Goal: Communication & Community: Answer question/provide support

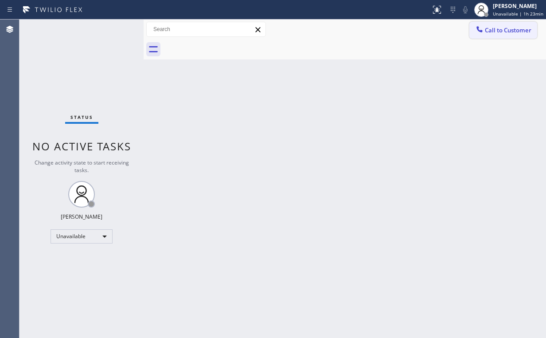
drag, startPoint x: 490, startPoint y: 27, endPoint x: 251, endPoint y: 108, distance: 252.8
click at [490, 27] on span "Call to Customer" at bounding box center [508, 30] width 47 height 8
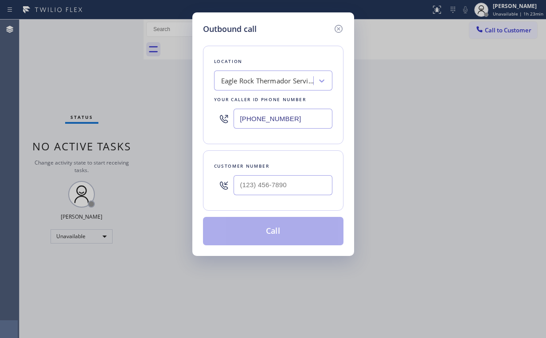
drag, startPoint x: 289, startPoint y: 117, endPoint x: 101, endPoint y: 116, distance: 188.9
click at [149, 117] on div "Outbound call Location [GEOGRAPHIC_DATA] Thermador Service Your caller id phone…" at bounding box center [273, 169] width 546 height 338
paste input "47) 215-3289"
drag, startPoint x: 309, startPoint y: 112, endPoint x: 140, endPoint y: 121, distance: 170.1
click at [141, 128] on div "Outbound call Location [GEOGRAPHIC_DATA] Thermador Service Your caller id phone…" at bounding box center [273, 169] width 546 height 338
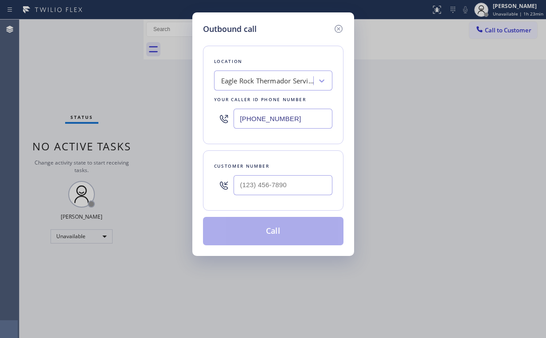
paste input "424) 281-6378"
type input "[PHONE_NUMBER]"
click at [276, 182] on input "(___) ___-____" at bounding box center [283, 185] width 99 height 20
paste input "310) 345-8817"
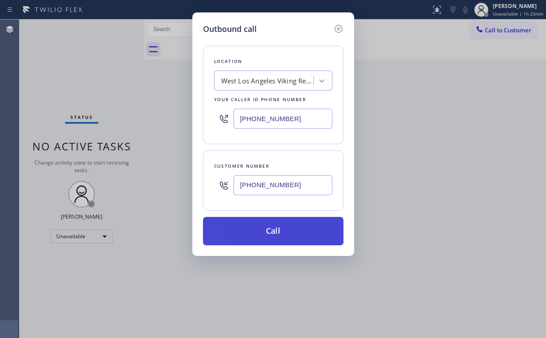
type input "[PHONE_NUMBER]"
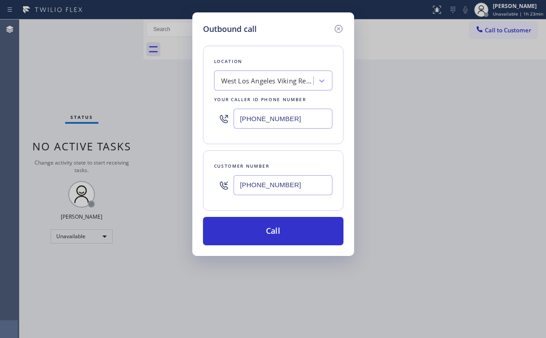
drag, startPoint x: 275, startPoint y: 223, endPoint x: 240, endPoint y: 296, distance: 80.3
click at [275, 225] on button "Call" at bounding box center [273, 231] width 141 height 28
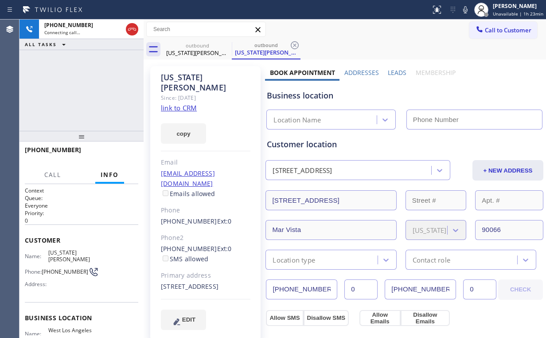
type input "[PHONE_NUMBER]"
click at [74, 60] on div "[PHONE_NUMBER] Connecting call… ALL TASKS ALL TASKS ACTIVE TASKS TASKS IN WRAP …" at bounding box center [82, 75] width 124 height 111
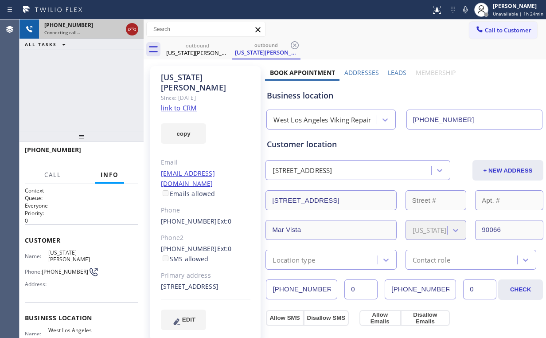
drag, startPoint x: 114, startPoint y: 68, endPoint x: 135, endPoint y: 27, distance: 45.6
click at [117, 66] on div "[PHONE_NUMBER] Connecting call… ALL TASKS ALL TASKS ACTIVE TASKS TASKS IN WRAP …" at bounding box center [82, 75] width 124 height 111
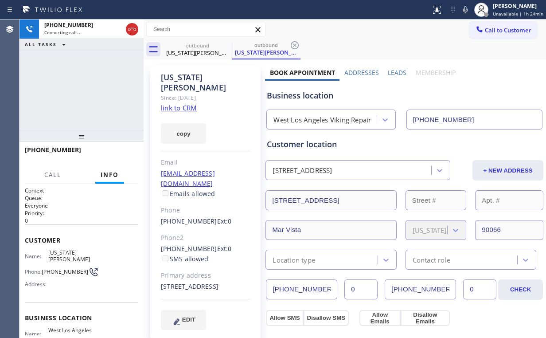
drag, startPoint x: 129, startPoint y: 26, endPoint x: 170, endPoint y: 38, distance: 42.4
click at [129, 27] on icon at bounding box center [132, 29] width 11 height 11
click at [195, 47] on div "outbound" at bounding box center [197, 45] width 67 height 7
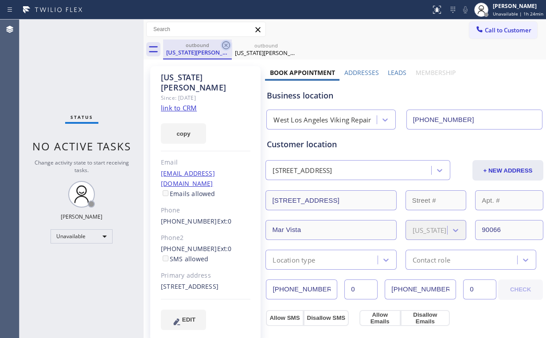
click at [226, 45] on icon at bounding box center [226, 45] width 8 height 8
click at [0, 0] on icon at bounding box center [0, 0] width 0 height 0
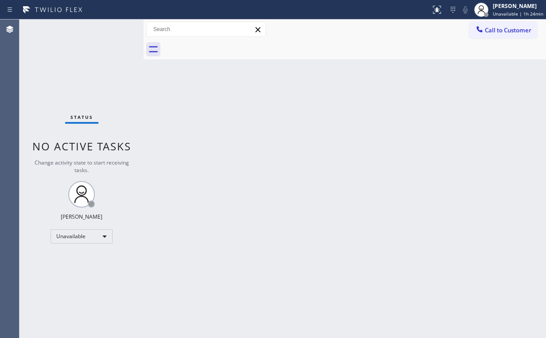
drag, startPoint x: 296, startPoint y: 105, endPoint x: 410, endPoint y: 82, distance: 115.7
click at [322, 103] on div "Back to Dashboard Change Sender ID Customers Technicians Select a contact Outbo…" at bounding box center [345, 179] width 403 height 318
click at [510, 28] on span "Call to Customer" at bounding box center [508, 30] width 47 height 8
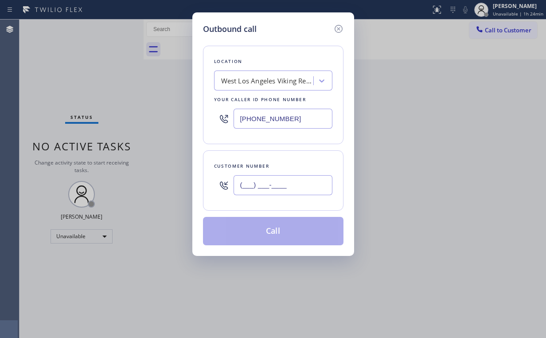
click at [281, 188] on input "(___) ___-____" at bounding box center [283, 185] width 99 height 20
paste input "310) 345-8817"
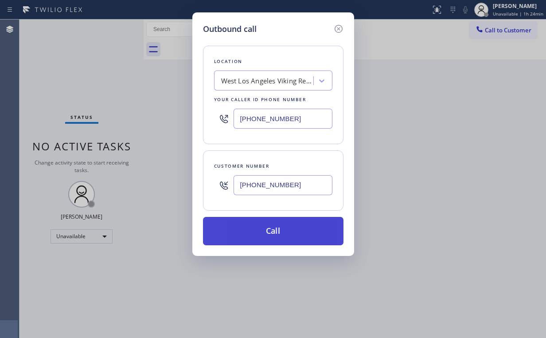
type input "[PHONE_NUMBER]"
click at [257, 224] on button "Call" at bounding box center [273, 231] width 141 height 28
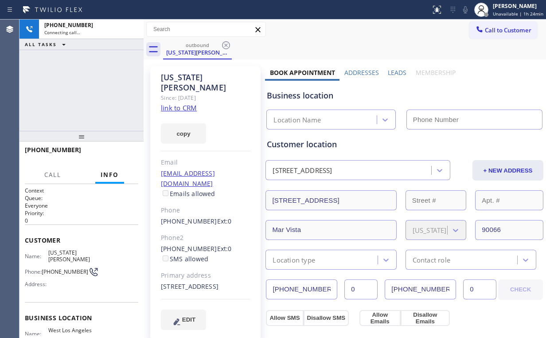
click at [94, 84] on div "[PHONE_NUMBER] Connecting call… ALL TASKS ALL TASKS ACTIVE TASKS TASKS IN WRAP …" at bounding box center [82, 75] width 124 height 111
type input "[PHONE_NUMBER]"
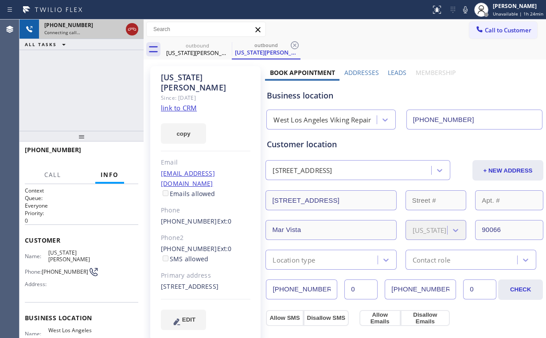
click at [127, 30] on icon at bounding box center [132, 29] width 11 height 11
drag, startPoint x: 181, startPoint y: 48, endPoint x: 214, endPoint y: 49, distance: 32.4
click at [183, 48] on div "outbound" at bounding box center [197, 45] width 67 height 7
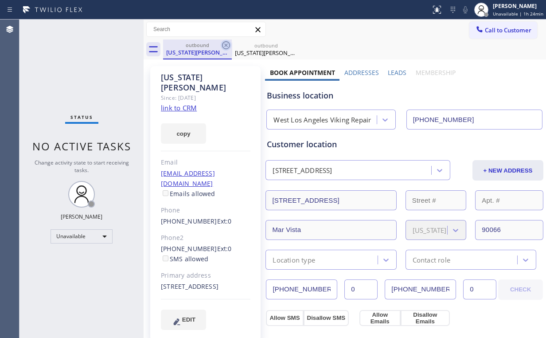
click at [227, 43] on icon at bounding box center [226, 45] width 8 height 8
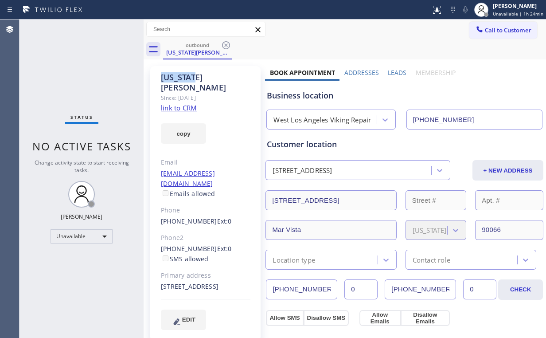
click at [227, 43] on icon at bounding box center [226, 45] width 8 height 8
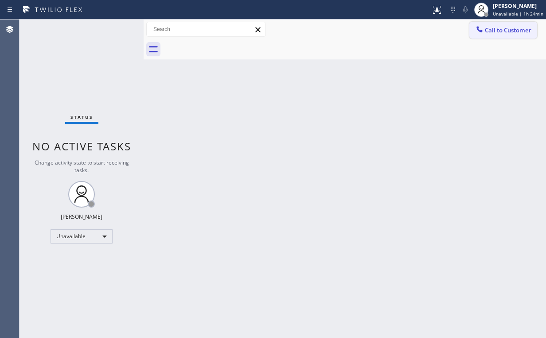
click at [493, 28] on span "Call to Customer" at bounding box center [508, 30] width 47 height 8
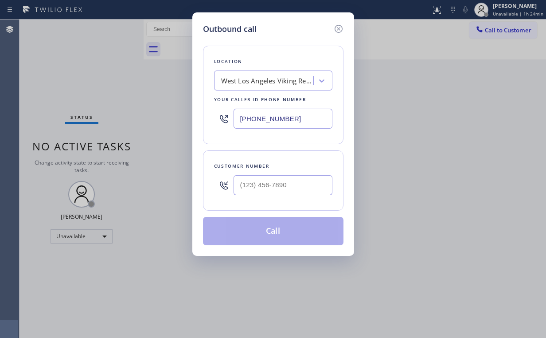
drag, startPoint x: 314, startPoint y: 118, endPoint x: 156, endPoint y: 119, distance: 157.8
click at [192, 119] on div "Outbound call Location [GEOGRAPHIC_DATA] Viking Repair Your caller id phone num…" at bounding box center [273, 169] width 546 height 338
paste input "323) 289-6884"
type input "[PHONE_NUMBER]"
click at [271, 185] on input "(___) ___-____" at bounding box center [283, 185] width 99 height 20
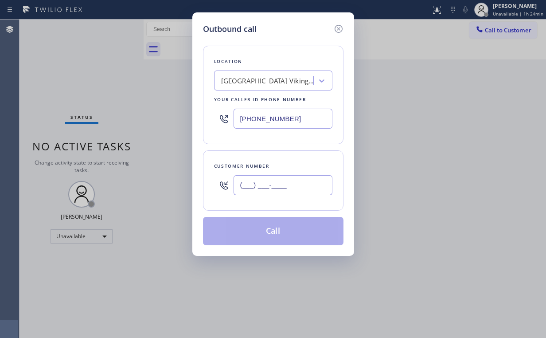
paste input "323) 321-7919"
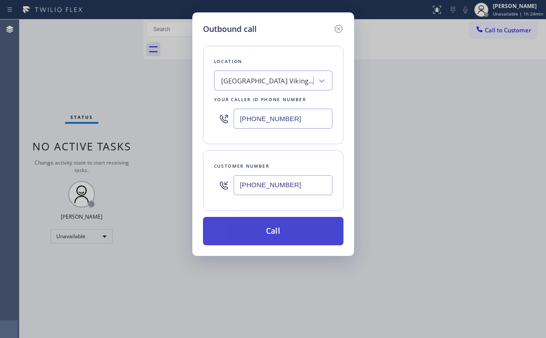
type input "[PHONE_NUMBER]"
click at [274, 236] on button "Call" at bounding box center [273, 231] width 141 height 28
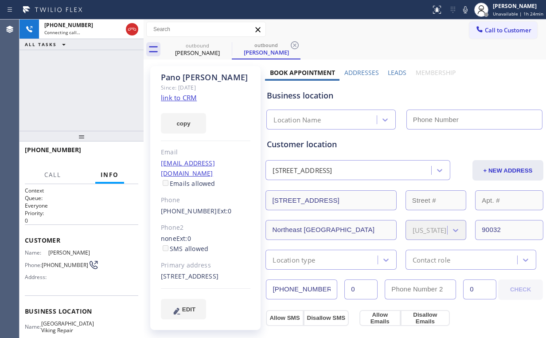
click at [100, 74] on div "[PHONE_NUMBER] Connecting call… ALL TASKS ALL TASKS ACTIVE TASKS TASKS IN WRAP …" at bounding box center [82, 75] width 124 height 111
type input "[PHONE_NUMBER]"
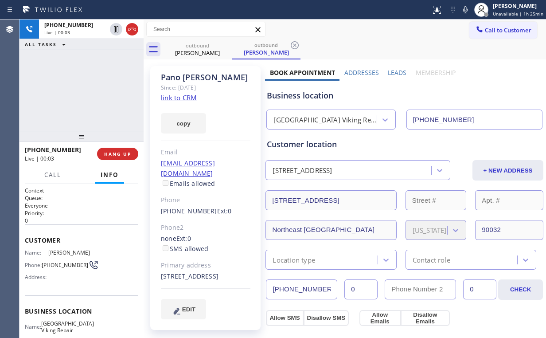
click at [112, 147] on div "[PHONE_NUMBER] Live | 00:03 HANG UP" at bounding box center [81, 153] width 113 height 23
click at [118, 151] on span "HANG UP" at bounding box center [117, 154] width 27 height 6
click at [112, 153] on span "HANG UP" at bounding box center [117, 154] width 27 height 6
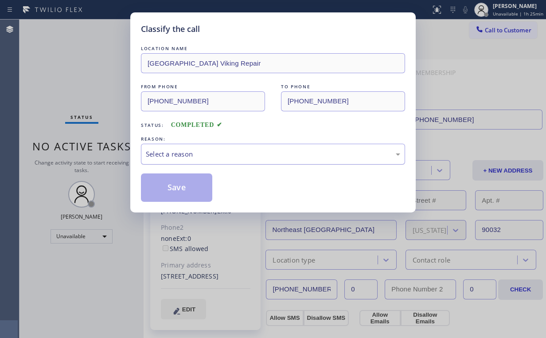
click at [169, 160] on div "Select a reason" at bounding box center [273, 154] width 264 height 21
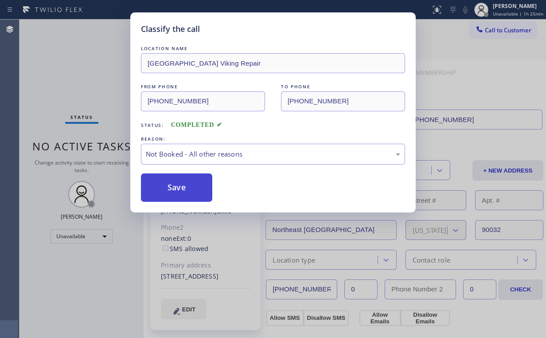
click at [176, 190] on button "Save" at bounding box center [176, 187] width 71 height 28
drag, startPoint x: 99, startPoint y: 79, endPoint x: 96, endPoint y: 76, distance: 4.7
click at [99, 79] on div "Classify the call LOCATION NAME [GEOGRAPHIC_DATA] Viking Repair FROM PHONE [PHO…" at bounding box center [273, 169] width 546 height 338
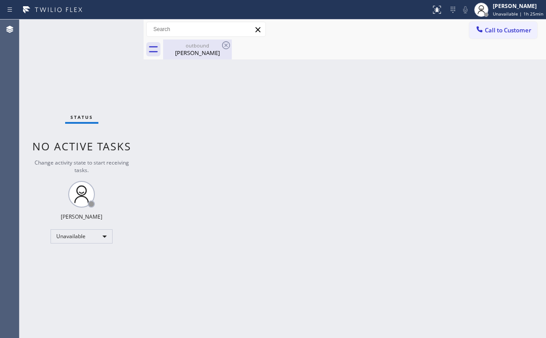
click at [201, 55] on div "[PERSON_NAME]" at bounding box center [197, 53] width 67 height 8
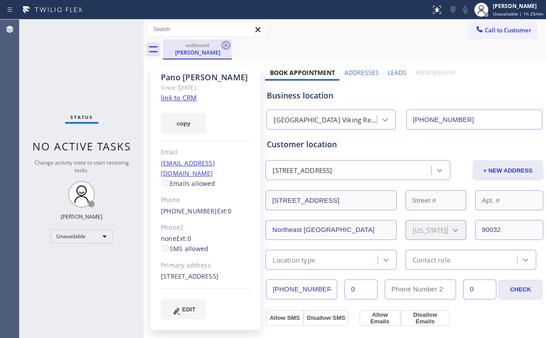
click at [223, 46] on icon at bounding box center [226, 45] width 11 height 11
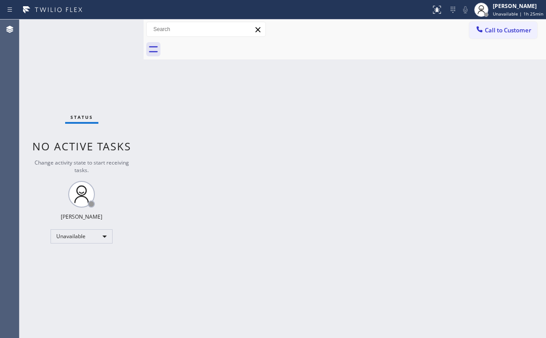
click at [419, 99] on div "Back to Dashboard Change Sender ID Customers Technicians Select a contact Outbo…" at bounding box center [345, 179] width 403 height 318
drag, startPoint x: 519, startPoint y: 32, endPoint x: 277, endPoint y: 158, distance: 272.8
click at [518, 32] on span "Call to Customer" at bounding box center [508, 30] width 47 height 8
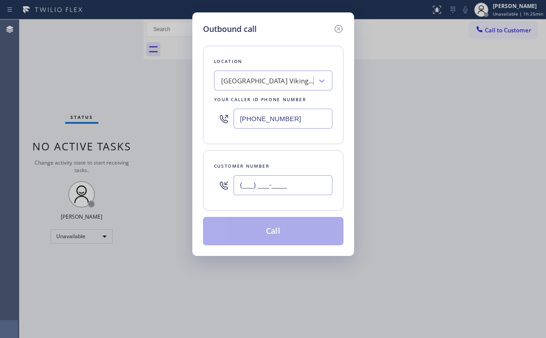
drag, startPoint x: 280, startPoint y: 180, endPoint x: 286, endPoint y: 179, distance: 6.3
click at [280, 180] on input "(___) ___-____" at bounding box center [283, 185] width 99 height 20
paste input "323) 321-7919"
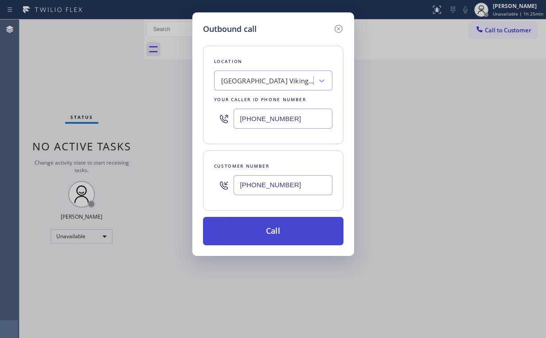
type input "[PHONE_NUMBER]"
click at [264, 233] on button "Call" at bounding box center [273, 231] width 141 height 28
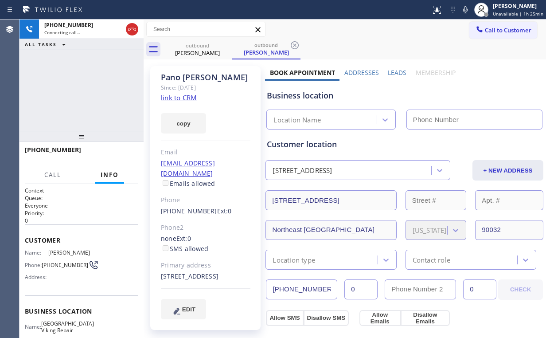
drag, startPoint x: 79, startPoint y: 93, endPoint x: 82, endPoint y: 98, distance: 5.0
click at [80, 93] on div "[PHONE_NUMBER] Connecting call… ALL TASKS ALL TASKS ACTIVE TASKS TASKS IN WRAP …" at bounding box center [82, 75] width 124 height 111
type input "[PHONE_NUMBER]"
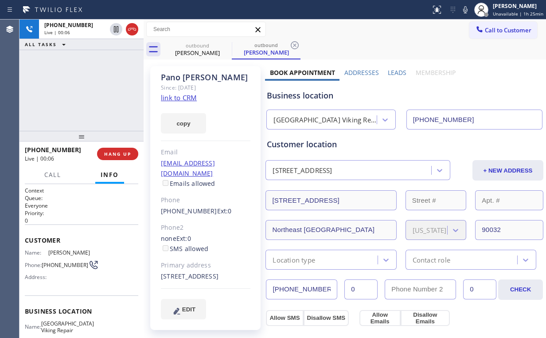
click at [304, 117] on div "[GEOGRAPHIC_DATA] Viking Repair" at bounding box center [326, 120] width 104 height 10
drag, startPoint x: 316, startPoint y: 95, endPoint x: 300, endPoint y: 96, distance: 16.4
click at [300, 96] on div "Business location" at bounding box center [404, 96] width 275 height 12
click at [300, 95] on div "Business location" at bounding box center [404, 96] width 275 height 12
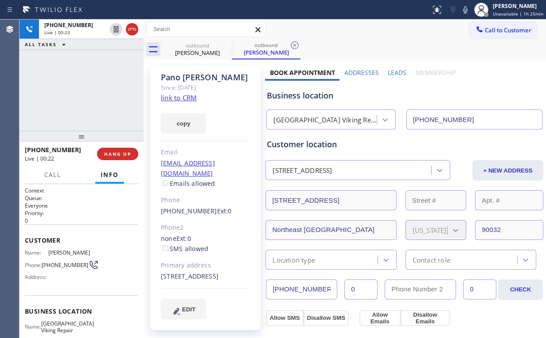
click at [301, 95] on div "Business location" at bounding box center [404, 96] width 275 height 12
drag, startPoint x: 298, startPoint y: 98, endPoint x: 283, endPoint y: 95, distance: 15.4
click at [283, 95] on div "Business location" at bounding box center [404, 96] width 275 height 12
click at [90, 89] on div "[PHONE_NUMBER] Live | 00:33 ALL TASKS ALL TASKS ACTIVE TASKS TASKS IN WRAP UP" at bounding box center [82, 75] width 124 height 111
click at [90, 89] on div "[PHONE_NUMBER] Live | 00:34 ALL TASKS ALL TASKS ACTIVE TASKS TASKS IN WRAP UP" at bounding box center [82, 75] width 124 height 111
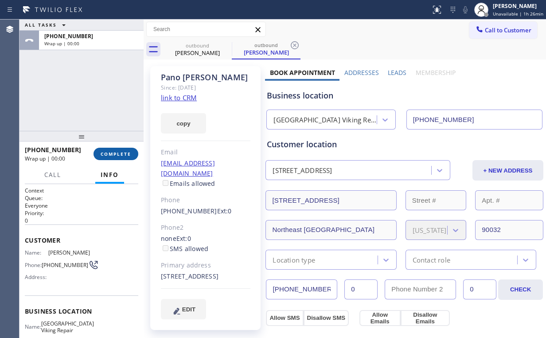
click at [122, 153] on span "COMPLETE" at bounding box center [116, 154] width 31 height 6
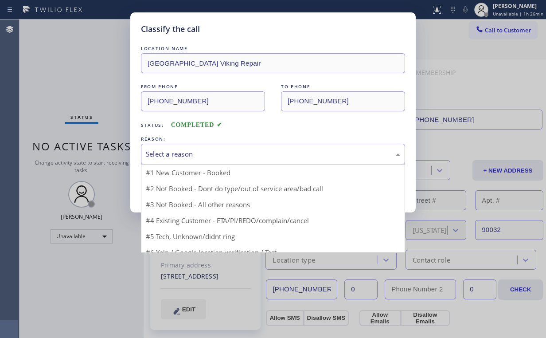
click at [181, 157] on div "Select a reason" at bounding box center [273, 154] width 254 height 10
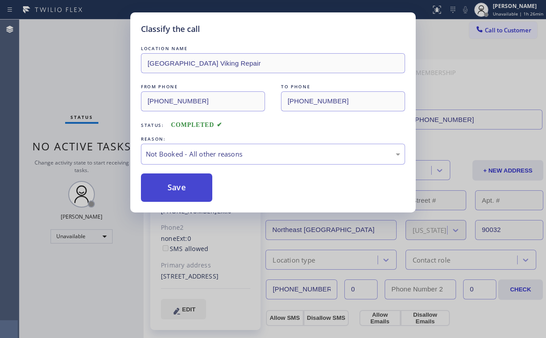
click at [181, 186] on button "Save" at bounding box center [176, 187] width 71 height 28
click at [113, 66] on div "Classify the call LOCATION NAME [GEOGRAPHIC_DATA] Viking Repair FROM PHONE [PHO…" at bounding box center [273, 169] width 546 height 338
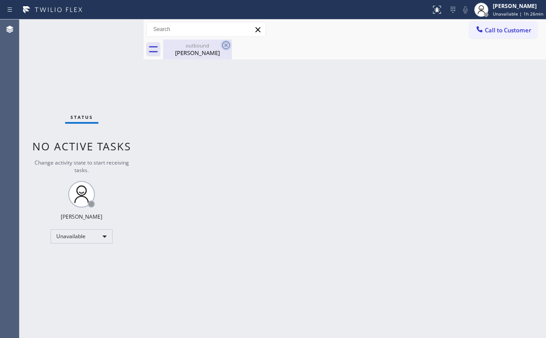
drag, startPoint x: 193, startPoint y: 51, endPoint x: 222, endPoint y: 48, distance: 29.0
click at [198, 53] on div "[PERSON_NAME]" at bounding box center [197, 53] width 67 height 8
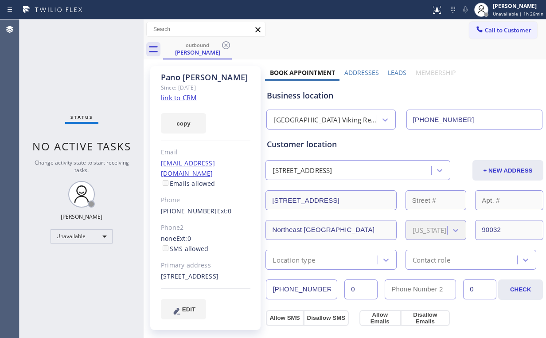
click at [234, 41] on div "outbound [PERSON_NAME]" at bounding box center [354, 49] width 383 height 20
drag, startPoint x: 229, startPoint y: 43, endPoint x: 219, endPoint y: 50, distance: 11.6
click at [229, 43] on icon at bounding box center [226, 45] width 11 height 11
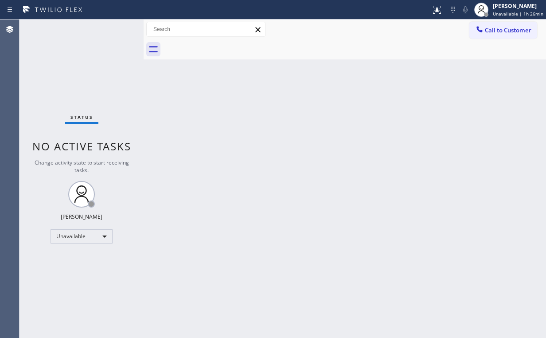
drag, startPoint x: 101, startPoint y: 55, endPoint x: 114, endPoint y: 0, distance: 56.5
click at [102, 48] on div "Status No active tasks Change activity state to start receiving tasks. [PERSON_…" at bounding box center [82, 179] width 124 height 318
drag, startPoint x: 485, startPoint y: 31, endPoint x: 481, endPoint y: 35, distance: 5.1
click at [485, 32] on span "Call to Customer" at bounding box center [508, 30] width 47 height 8
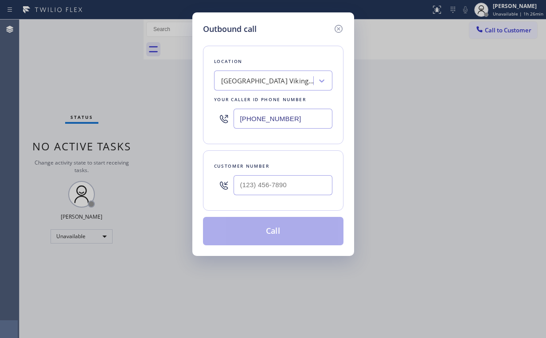
drag, startPoint x: 308, startPoint y: 113, endPoint x: 106, endPoint y: 115, distance: 202.2
click at [123, 115] on div "Outbound call Location [GEOGRAPHIC_DATA] Viking Repair Your caller id phone num…" at bounding box center [273, 169] width 546 height 338
paste input "416-2342"
type input "[PHONE_NUMBER]"
click at [278, 180] on input "(___) ___-____" at bounding box center [283, 185] width 99 height 20
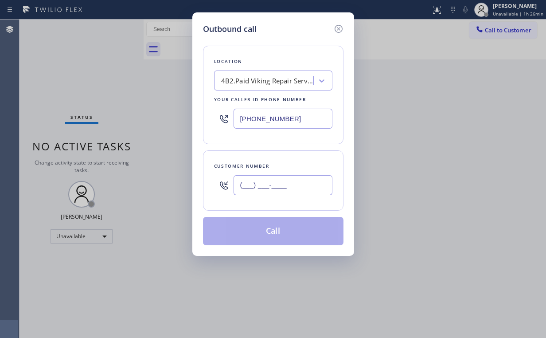
paste input "818) 518-0603"
type input "[PHONE_NUMBER]"
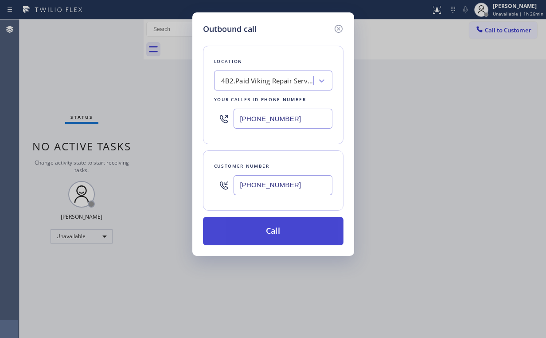
click at [263, 230] on button "Call" at bounding box center [273, 231] width 141 height 28
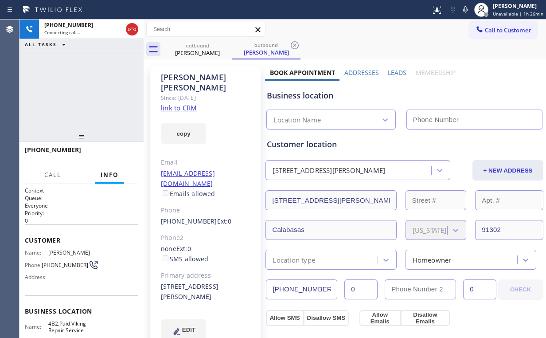
type input "[PHONE_NUMBER]"
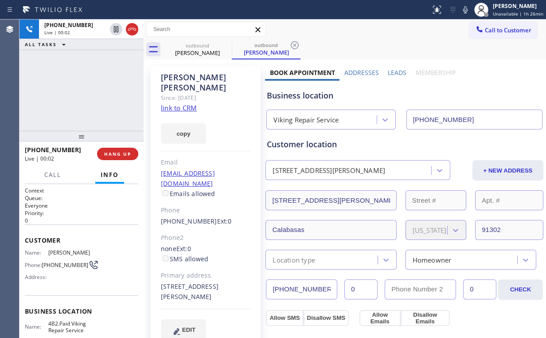
click at [95, 92] on div "[PHONE_NUMBER] Live | 00:02 ALL TASKS ALL TASKS ACTIVE TASKS TASKS IN WRAP UP" at bounding box center [82, 75] width 124 height 111
click at [327, 117] on div "Viking Repair Service" at bounding box center [306, 120] width 65 height 10
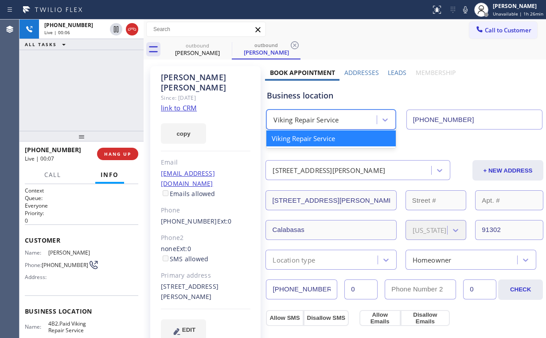
click at [330, 95] on div "Business location" at bounding box center [404, 96] width 275 height 12
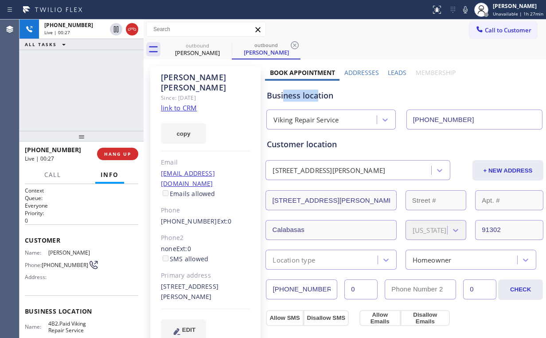
drag, startPoint x: 316, startPoint y: 95, endPoint x: 282, endPoint y: 94, distance: 33.3
click at [282, 94] on div "Business location" at bounding box center [404, 96] width 275 height 12
click at [91, 86] on div "[PHONE_NUMBER] Live | 00:28 ALL TASKS ALL TASKS ACTIVE TASKS TASKS IN WRAP UP" at bounding box center [82, 75] width 124 height 111
drag, startPoint x: 91, startPoint y: 89, endPoint x: 108, endPoint y: 151, distance: 64.3
click at [91, 89] on div "[PHONE_NUMBER] Live | 00:29 ALL TASKS ALL TASKS ACTIVE TASKS TASKS IN WRAP UP" at bounding box center [82, 75] width 124 height 111
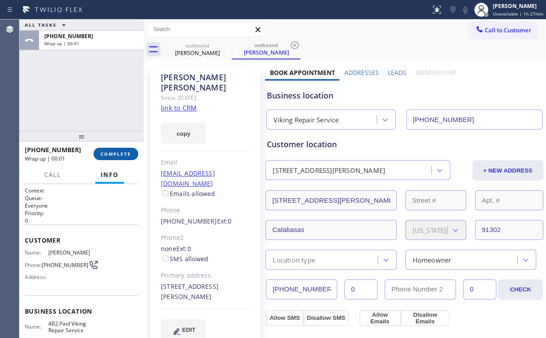
click at [119, 151] on span "COMPLETE" at bounding box center [116, 154] width 31 height 6
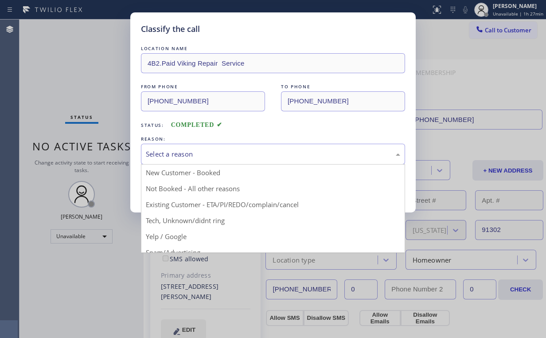
click at [196, 157] on div "Select a reason" at bounding box center [273, 154] width 254 height 10
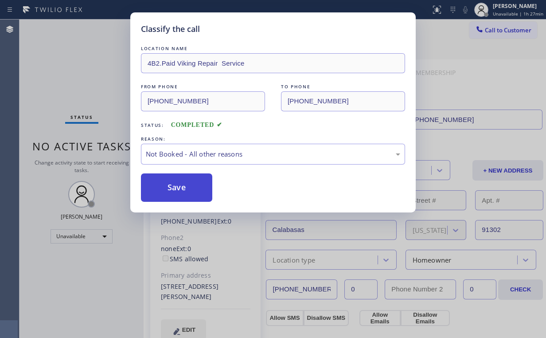
click at [186, 186] on button "Save" at bounding box center [176, 187] width 71 height 28
click at [111, 103] on div "Classify the call LOCATION NAME 4B2.Paid Viking Repair Service FROM PHONE [PHON…" at bounding box center [273, 169] width 546 height 338
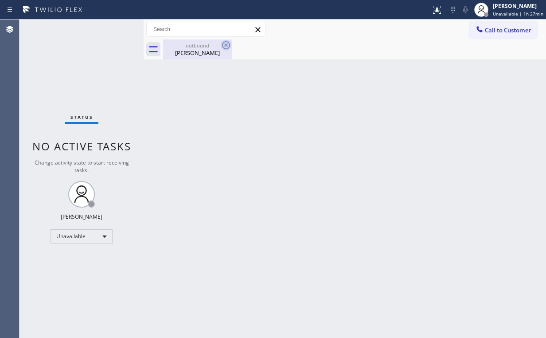
drag, startPoint x: 210, startPoint y: 50, endPoint x: 220, endPoint y: 44, distance: 12.1
click at [210, 50] on div "[PERSON_NAME]" at bounding box center [197, 53] width 67 height 8
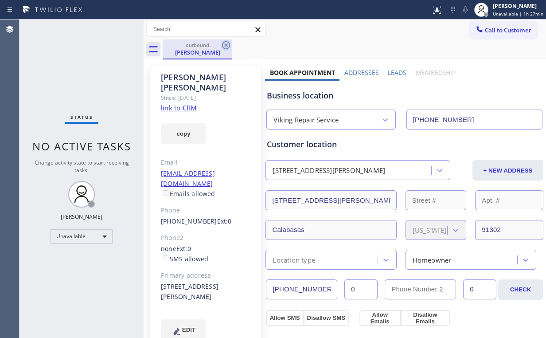
click at [229, 44] on icon at bounding box center [226, 45] width 11 height 11
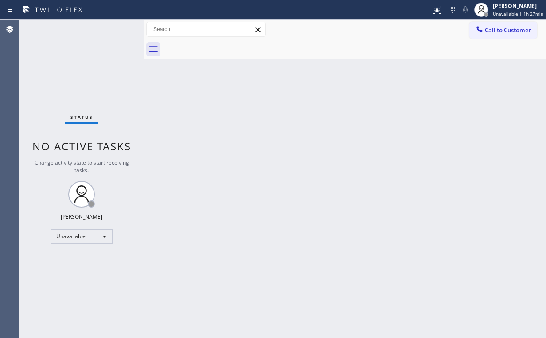
drag, startPoint x: 262, startPoint y: 137, endPoint x: 129, endPoint y: 46, distance: 161.1
click at [259, 133] on div "Back to Dashboard Change Sender ID Customers Technicians Select a contact Outbo…" at bounding box center [345, 179] width 403 height 318
click at [90, 78] on div "Status No active tasks Change activity state to start receiving tasks. [PERSON_…" at bounding box center [82, 179] width 124 height 318
drag, startPoint x: 503, startPoint y: 25, endPoint x: 361, endPoint y: 97, distance: 158.8
click at [502, 26] on button "Call to Customer" at bounding box center [503, 30] width 68 height 17
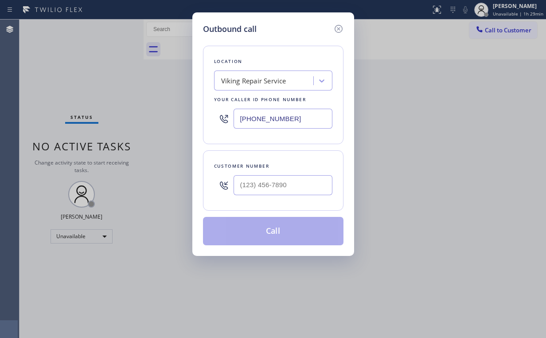
drag, startPoint x: 298, startPoint y: 115, endPoint x: 117, endPoint y: 107, distance: 180.6
click at [167, 115] on div "Outbound call Location Viking Repair Service Your caller id phone number [PHONE…" at bounding box center [273, 169] width 546 height 338
paste input "text"
type input "[PHONE_NUMBER]"
click at [285, 188] on input "(___) ___-____" at bounding box center [283, 185] width 99 height 20
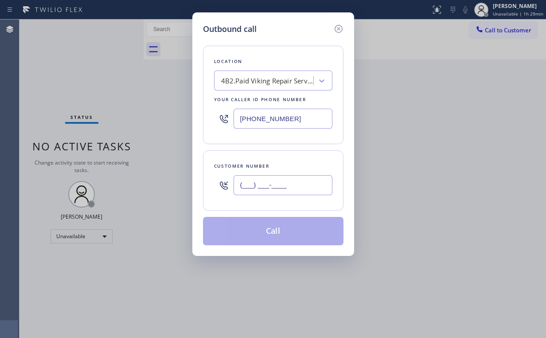
drag, startPoint x: 298, startPoint y: 184, endPoint x: 162, endPoint y: 181, distance: 135.7
click at [174, 181] on div "Outbound call Location 4B2.Paid Viking Repair Service Your caller id phone numb…" at bounding box center [273, 169] width 546 height 338
paste input "213) 705-4446"
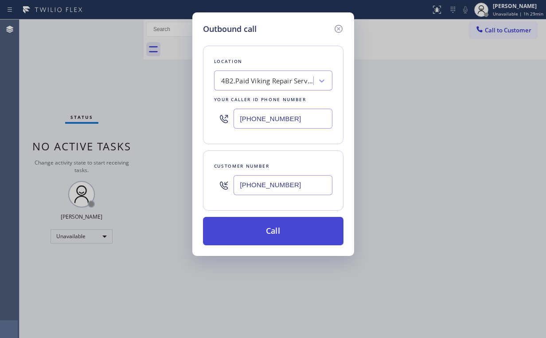
type input "[PHONE_NUMBER]"
click at [267, 236] on button "Call" at bounding box center [273, 231] width 141 height 28
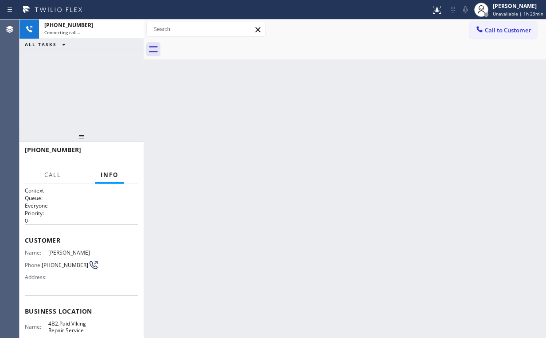
drag, startPoint x: 101, startPoint y: 80, endPoint x: 101, endPoint y: 86, distance: 5.8
click at [101, 81] on div "[PHONE_NUMBER] Connecting call… ALL TASKS ALL TASKS ACTIVE TASKS TASKS IN WRAP …" at bounding box center [82, 75] width 124 height 111
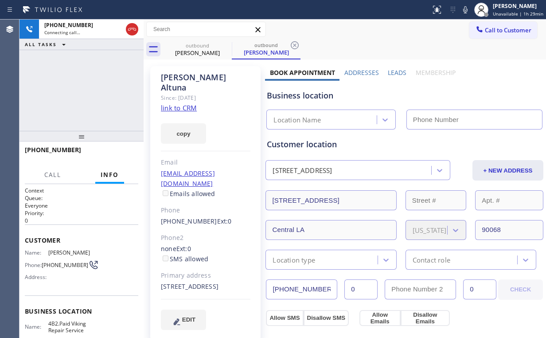
type input "[PHONE_NUMBER]"
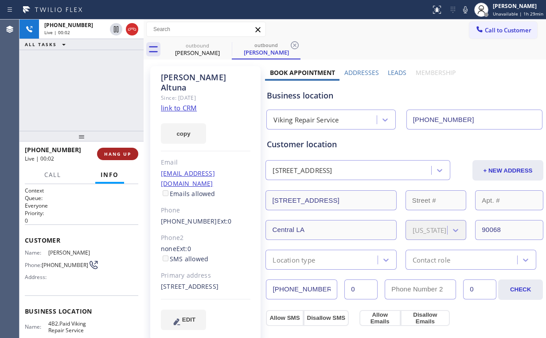
click at [120, 151] on span "HANG UP" at bounding box center [117, 154] width 27 height 6
click at [120, 151] on span "COMPLETE" at bounding box center [116, 154] width 31 height 6
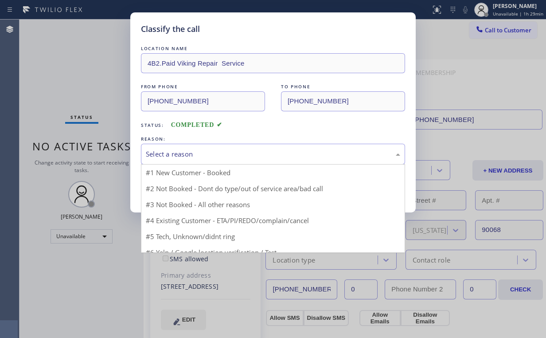
click at [168, 154] on div "Select a reason" at bounding box center [273, 154] width 254 height 10
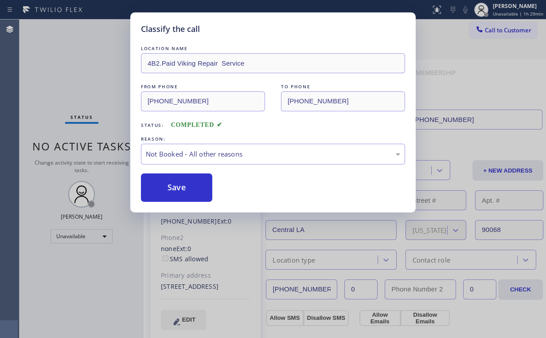
click at [180, 190] on button "Save" at bounding box center [176, 187] width 71 height 28
click at [91, 76] on div "Classify the call LOCATION NAME 4B2.Paid Viking Repair Service FROM PHONE [PHON…" at bounding box center [273, 169] width 546 height 338
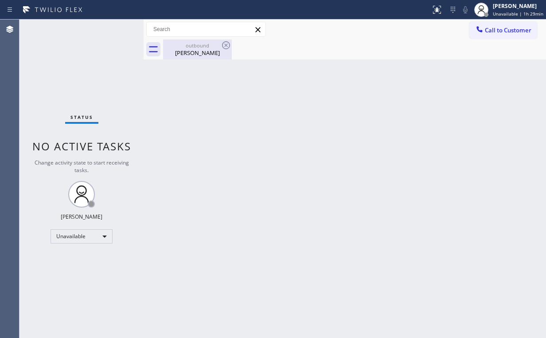
click at [195, 47] on div "outbound" at bounding box center [197, 45] width 67 height 7
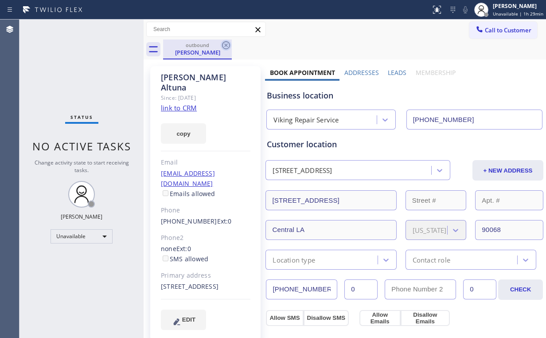
click at [223, 46] on icon at bounding box center [226, 45] width 11 height 11
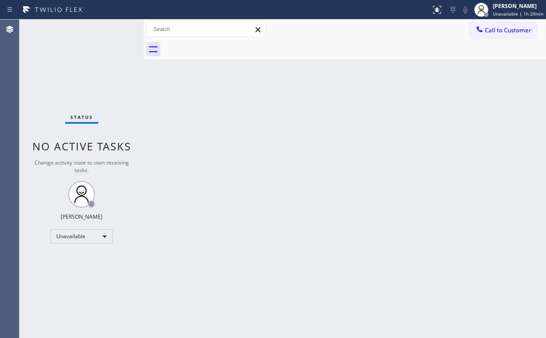
drag, startPoint x: 84, startPoint y: 68, endPoint x: 85, endPoint y: 47, distance: 21.8
click at [85, 59] on div "Status No active tasks Change activity state to start receiving tasks. [PERSON_…" at bounding box center [82, 179] width 124 height 318
drag, startPoint x: 489, startPoint y: 30, endPoint x: 331, endPoint y: 91, distance: 169.8
click at [488, 30] on span "Call to Customer" at bounding box center [508, 30] width 47 height 8
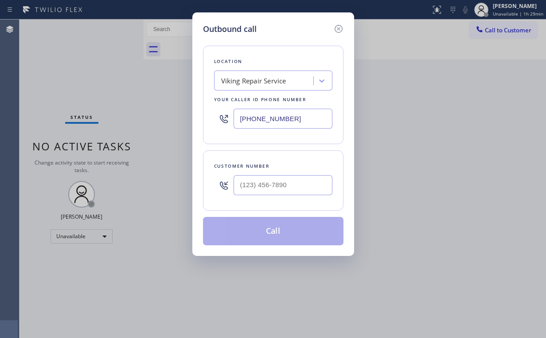
drag, startPoint x: 307, startPoint y: 116, endPoint x: 101, endPoint y: 116, distance: 205.7
click at [162, 116] on div "Outbound call Location Viking Repair Service Your caller id phone number [PHONE…" at bounding box center [273, 169] width 546 height 338
paste input "657) 315-163"
type input "[PHONE_NUMBER]"
drag, startPoint x: 271, startPoint y: 193, endPoint x: 290, endPoint y: 176, distance: 25.4
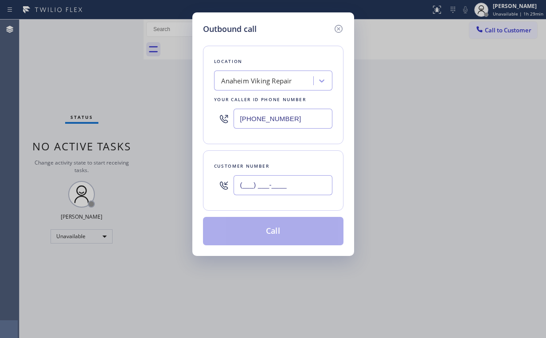
click at [272, 193] on input "(___) ___-____" at bounding box center [283, 185] width 99 height 20
paste input "714) 824-7875"
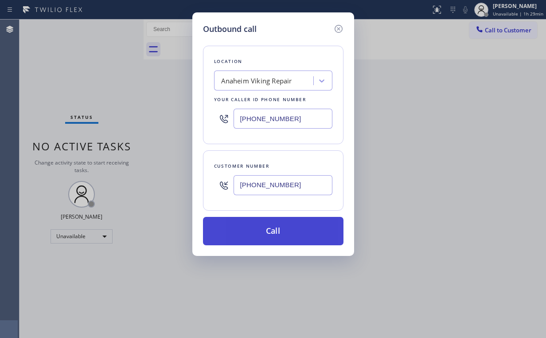
type input "[PHONE_NUMBER]"
click at [257, 228] on button "Call" at bounding box center [273, 231] width 141 height 28
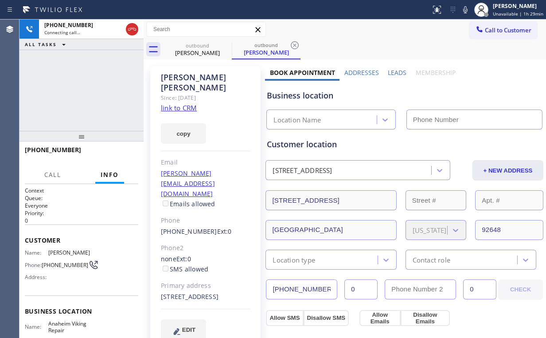
type input "[PHONE_NUMBER]"
drag, startPoint x: 83, startPoint y: 110, endPoint x: 71, endPoint y: 2, distance: 108.0
click at [84, 106] on div "[PHONE_NUMBER] Connecting call… ALL TASKS ALL TASKS ACTIVE TASKS TASKS IN WRAP …" at bounding box center [82, 75] width 124 height 111
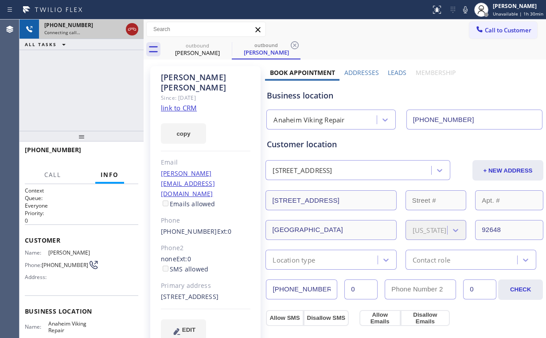
click at [128, 28] on icon at bounding box center [132, 29] width 11 height 11
click at [186, 48] on div "outbound" at bounding box center [197, 45] width 67 height 7
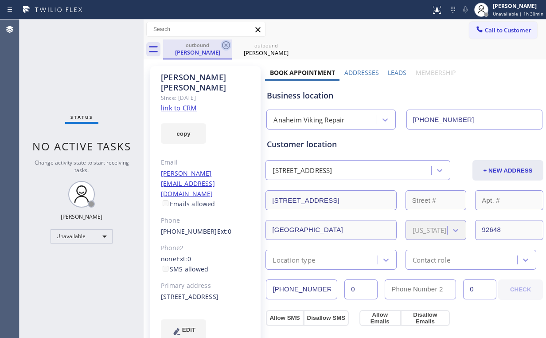
click at [227, 44] on icon at bounding box center [226, 45] width 8 height 8
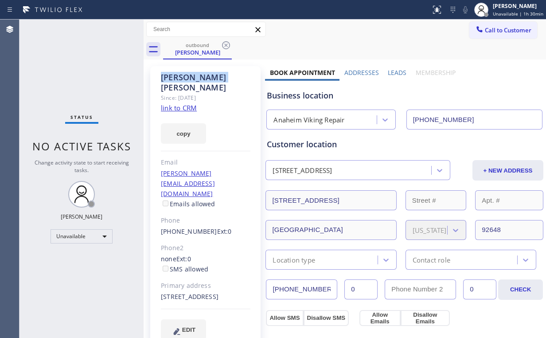
click at [227, 44] on icon at bounding box center [226, 45] width 8 height 8
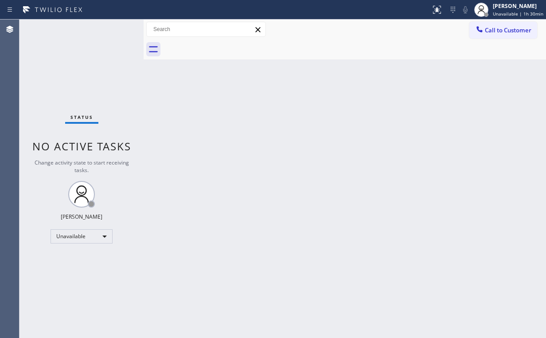
click at [64, 59] on div "Status No active tasks Change activity state to start receiving tasks. [PERSON_…" at bounding box center [82, 179] width 124 height 318
click at [497, 30] on span "Call to Customer" at bounding box center [508, 30] width 47 height 8
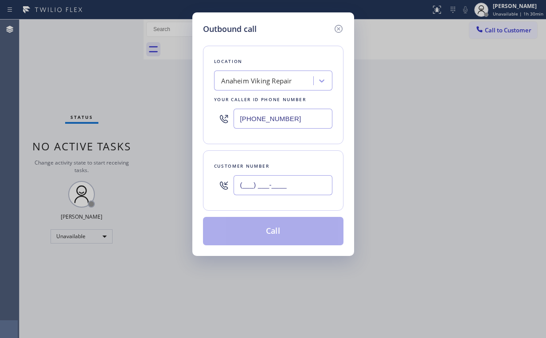
click at [293, 185] on input "(___) ___-____" at bounding box center [283, 185] width 99 height 20
paste input "714) 824-7875"
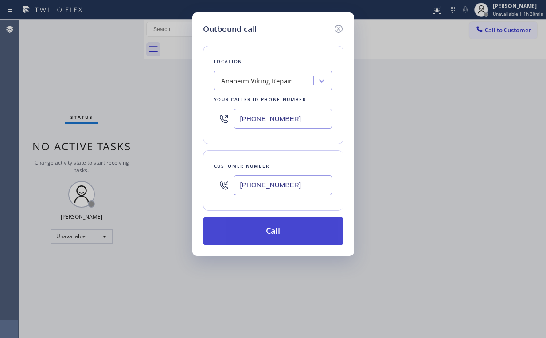
type input "[PHONE_NUMBER]"
drag, startPoint x: 269, startPoint y: 223, endPoint x: 211, endPoint y: 325, distance: 117.2
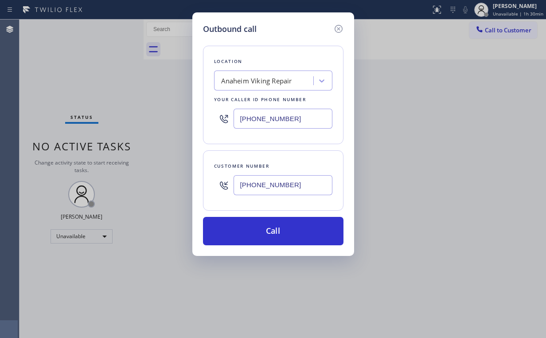
click at [269, 223] on button "Call" at bounding box center [273, 231] width 141 height 28
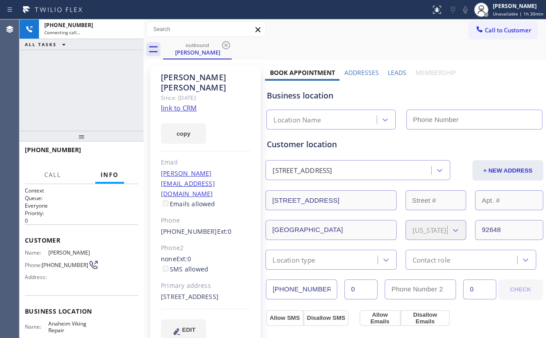
click at [115, 94] on div "[PHONE_NUMBER] Connecting call… ALL TASKS ALL TASKS ACTIVE TASKS TASKS IN WRAP …" at bounding box center [82, 75] width 124 height 111
type input "[PHONE_NUMBER]"
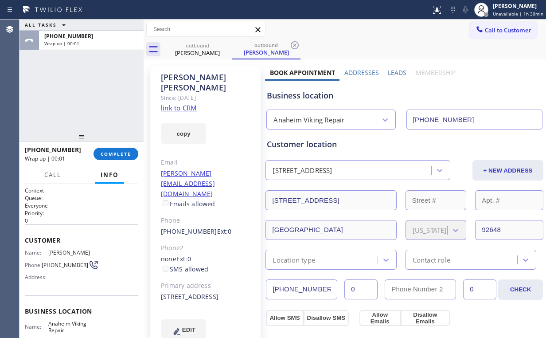
click at [113, 161] on div "[PHONE_NUMBER] Wrap up | 00:01 COMPLETE" at bounding box center [81, 153] width 113 height 23
click at [115, 157] on button "COMPLETE" at bounding box center [116, 154] width 45 height 12
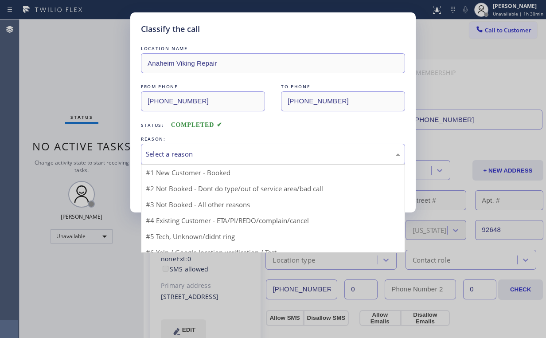
drag, startPoint x: 146, startPoint y: 155, endPoint x: 161, endPoint y: 161, distance: 15.9
click at [147, 155] on div "Select a reason" at bounding box center [273, 154] width 254 height 10
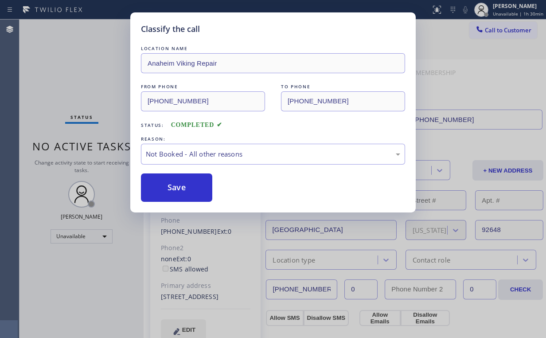
click at [169, 188] on button "Save" at bounding box center [176, 187] width 71 height 28
click at [82, 70] on div "Classify the call LOCATION NAME Anaheim Viking Repair FROM PHONE [PHONE_NUMBER]…" at bounding box center [273, 169] width 546 height 338
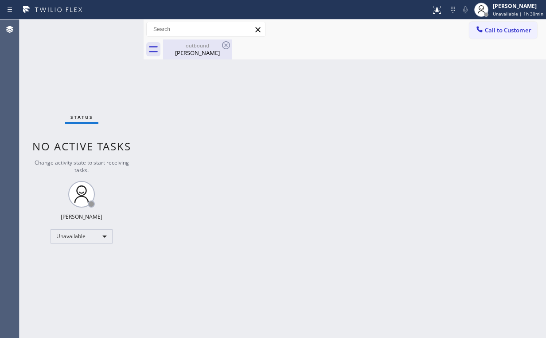
drag, startPoint x: 189, startPoint y: 53, endPoint x: 216, endPoint y: 52, distance: 27.1
click at [190, 53] on div "[PERSON_NAME]" at bounding box center [197, 53] width 67 height 8
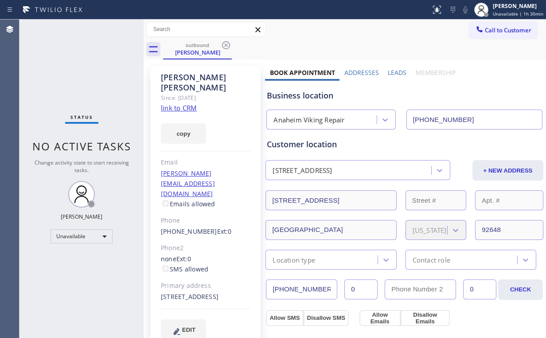
click at [229, 42] on icon at bounding box center [226, 45] width 11 height 11
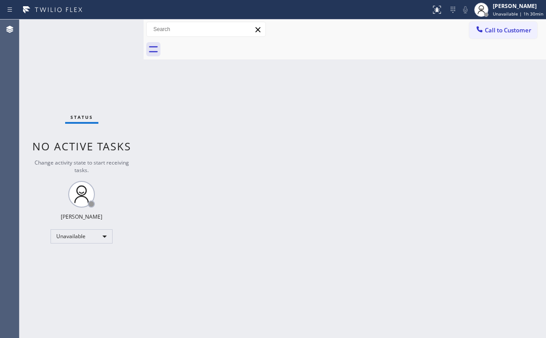
drag, startPoint x: 102, startPoint y: 65, endPoint x: 103, endPoint y: 21, distance: 44.4
click at [102, 62] on div "Status No active tasks Change activity state to start receiving tasks. [PERSON_…" at bounding box center [82, 179] width 124 height 318
click at [521, 32] on span "Call to Customer" at bounding box center [508, 30] width 47 height 8
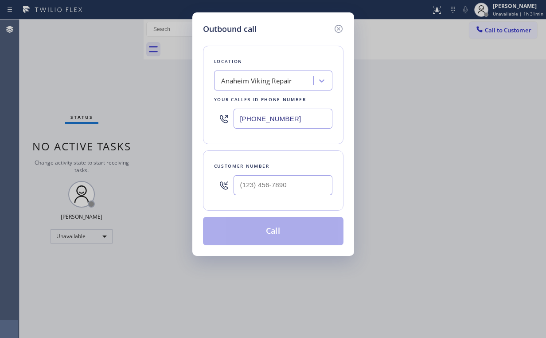
drag, startPoint x: 304, startPoint y: 119, endPoint x: 103, endPoint y: 104, distance: 201.4
click at [117, 119] on div "Outbound call Location [GEOGRAPHIC_DATA] Viking Repair Your caller id phone num…" at bounding box center [273, 169] width 546 height 338
paste input "213-2470"
type input "[PHONE_NUMBER]"
click at [289, 190] on input "(___) ___-____" at bounding box center [283, 185] width 99 height 20
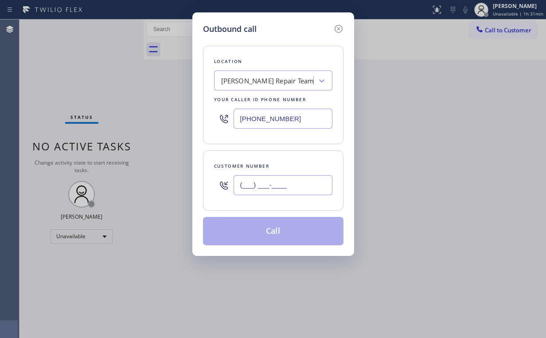
paste input "714) 721-9113"
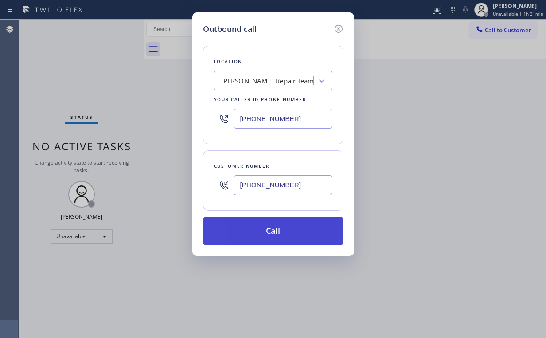
type input "[PHONE_NUMBER]"
click at [260, 228] on button "Call" at bounding box center [273, 231] width 141 height 28
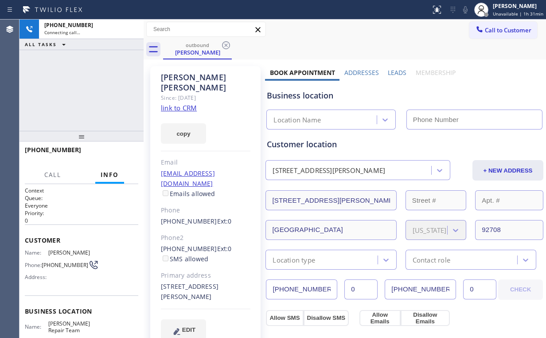
click at [77, 100] on div "[PHONE_NUMBER] Connecting call… ALL TASKS ALL TASKS ACTIVE TASKS TASKS IN WRAP …" at bounding box center [82, 75] width 124 height 111
type input "[PHONE_NUMBER]"
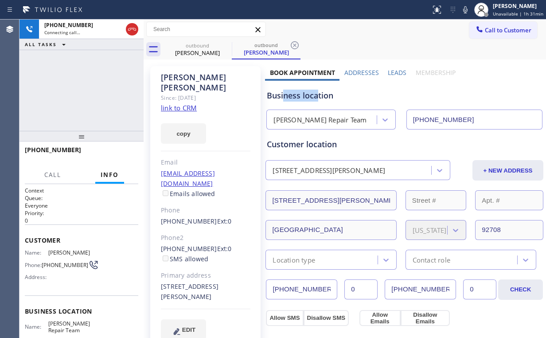
drag, startPoint x: 316, startPoint y: 96, endPoint x: 283, endPoint y: 98, distance: 32.8
click at [283, 98] on div "Business location" at bounding box center [404, 96] width 275 height 12
click at [301, 97] on div "Business location" at bounding box center [404, 96] width 275 height 12
click at [116, 154] on span "HANG UP" at bounding box center [117, 154] width 27 height 6
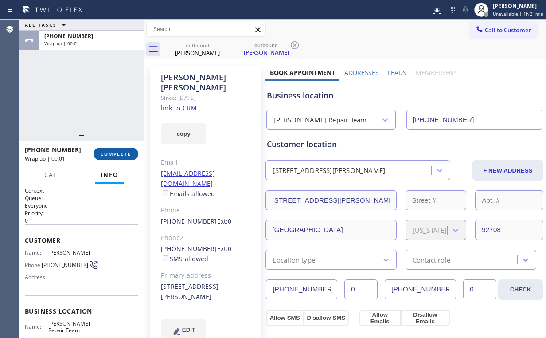
click at [116, 154] on span "COMPLETE" at bounding box center [116, 154] width 31 height 6
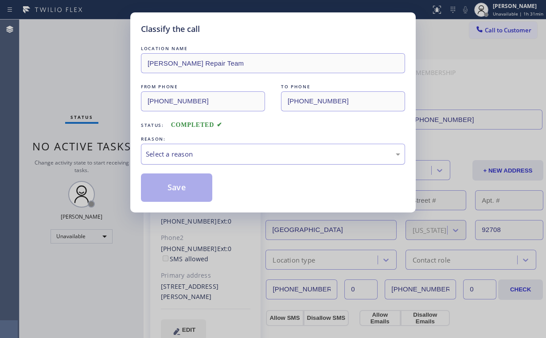
drag, startPoint x: 187, startPoint y: 155, endPoint x: 188, endPoint y: 160, distance: 5.1
click at [187, 156] on div "Select a reason" at bounding box center [273, 154] width 254 height 10
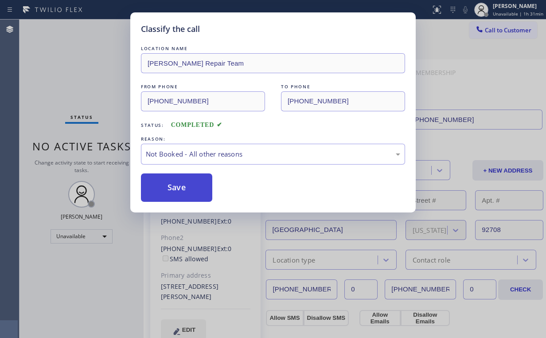
click at [189, 189] on button "Save" at bounding box center [176, 187] width 71 height 28
click at [67, 48] on div "Classify the call LOCATION NAME Viking Fullerton Repair Team FROM PHONE [PHONE_…" at bounding box center [273, 169] width 546 height 338
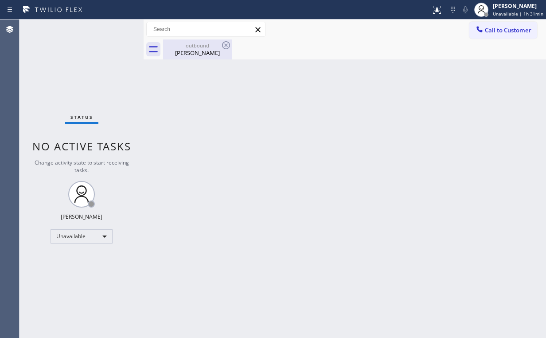
click at [186, 57] on div "outbound [PERSON_NAME]" at bounding box center [197, 49] width 67 height 20
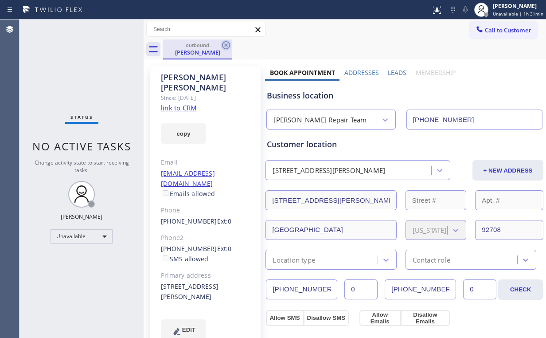
click at [221, 46] on icon at bounding box center [226, 45] width 11 height 11
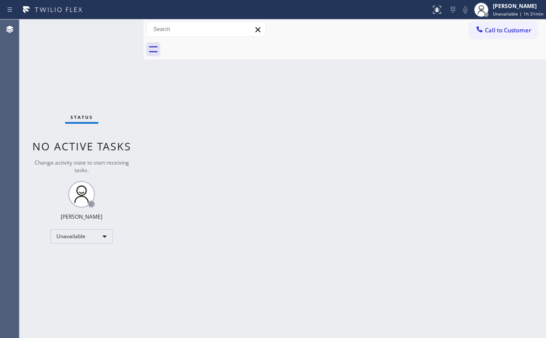
click at [124, 67] on div "Status No active tasks Change activity state to start receiving tasks. [PERSON_…" at bounding box center [82, 179] width 124 height 318
click at [493, 31] on span "Call to Customer" at bounding box center [508, 30] width 47 height 8
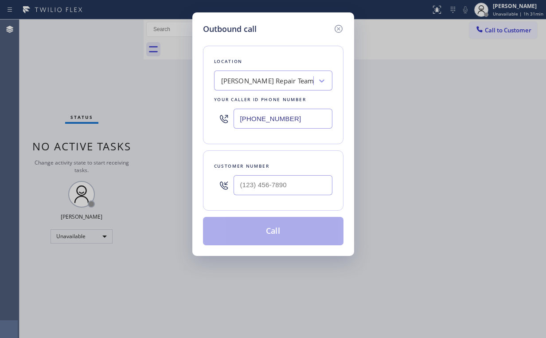
drag, startPoint x: 274, startPoint y: 122, endPoint x: 119, endPoint y: 110, distance: 155.2
click at [219, 122] on div "[PHONE_NUMBER]" at bounding box center [273, 118] width 118 height 29
paste input "323) 315-0507"
type input "[PHONE_NUMBER]"
click at [262, 184] on input "(___) ___-____" at bounding box center [283, 185] width 99 height 20
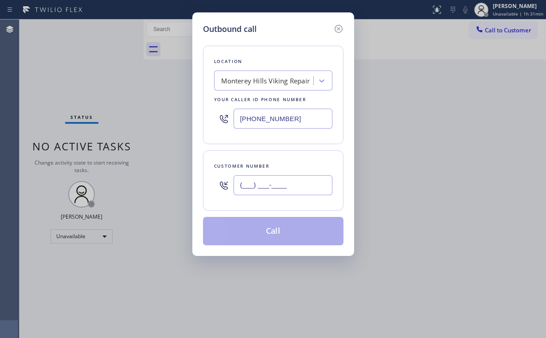
paste input "323) 804-2548"
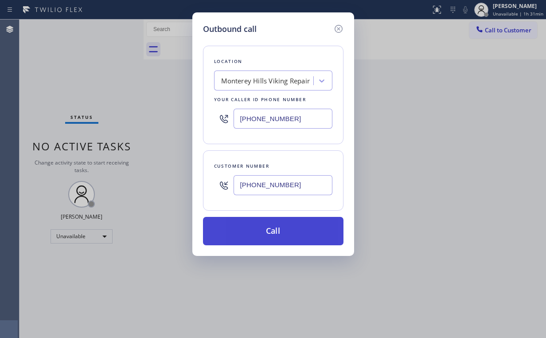
type input "[PHONE_NUMBER]"
click at [263, 232] on button "Call" at bounding box center [273, 231] width 141 height 28
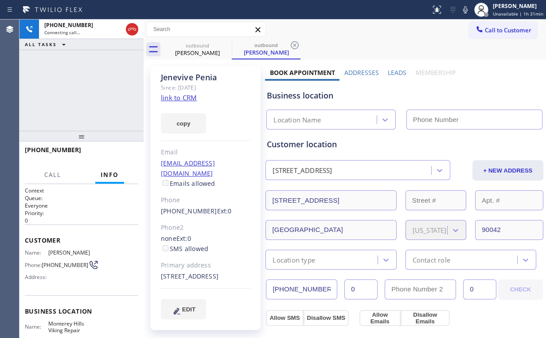
type input "[PHONE_NUMBER]"
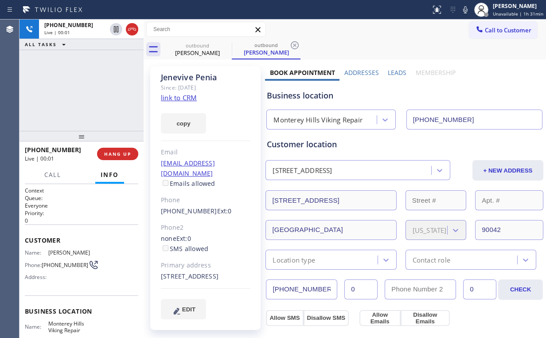
click at [92, 74] on div "[PHONE_NUMBER] Live | 00:01 ALL TASKS ALL TASKS ACTIVE TASKS TASKS IN WRAP UP" at bounding box center [82, 75] width 124 height 111
click at [121, 158] on button "HANG UP" at bounding box center [117, 154] width 41 height 12
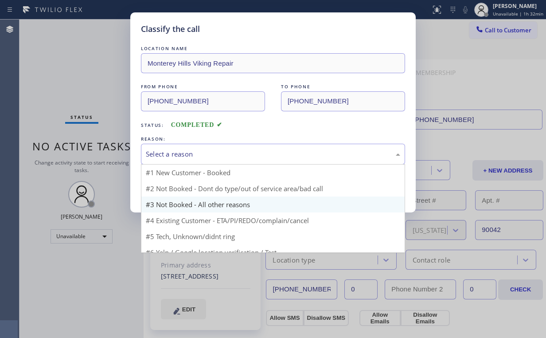
drag, startPoint x: 154, startPoint y: 156, endPoint x: 157, endPoint y: 190, distance: 34.3
click at [154, 156] on div "Select a reason" at bounding box center [273, 154] width 254 height 10
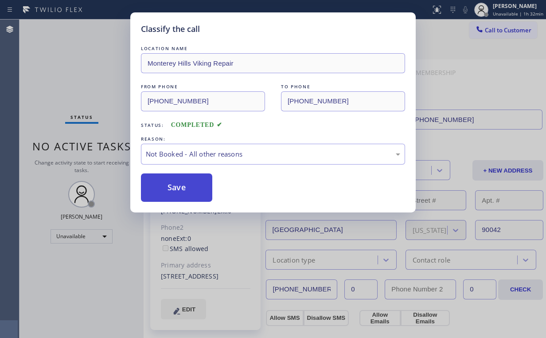
drag, startPoint x: 170, startPoint y: 190, endPoint x: 146, endPoint y: 149, distance: 47.9
click at [170, 190] on button "Save" at bounding box center [176, 187] width 71 height 28
click at [72, 73] on div "Classify the call LOCATION NAME [GEOGRAPHIC_DATA] Viking Repair FROM PHONE [PHO…" at bounding box center [273, 169] width 546 height 338
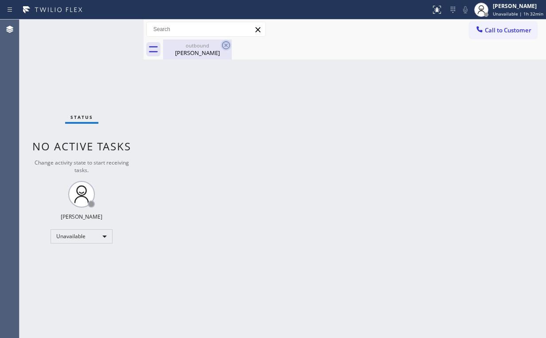
click at [221, 47] on icon at bounding box center [226, 45] width 11 height 11
click at [224, 46] on icon at bounding box center [226, 45] width 11 height 11
drag, startPoint x: 342, startPoint y: 111, endPoint x: 422, endPoint y: 83, distance: 84.5
click at [359, 112] on div "Back to Dashboard Change Sender ID Customers Technicians Select a contact Outbo…" at bounding box center [345, 179] width 403 height 318
click at [211, 46] on div "outbound" at bounding box center [197, 45] width 67 height 7
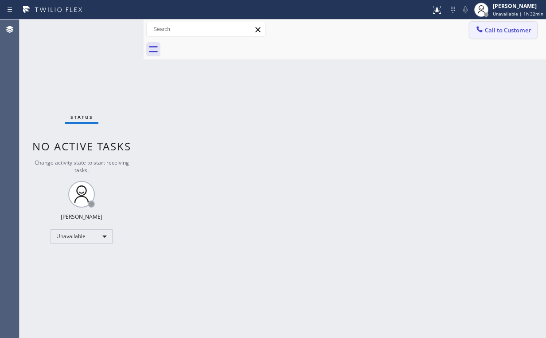
click at [485, 38] on button "Call to Customer" at bounding box center [503, 30] width 68 height 17
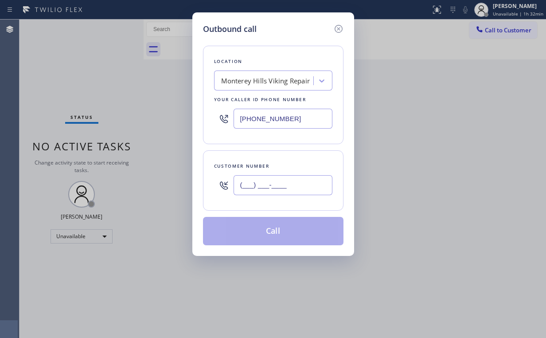
click at [286, 181] on input "(___) ___-____" at bounding box center [283, 185] width 99 height 20
paste input "323) 804-2548"
type input "[PHONE_NUMBER]"
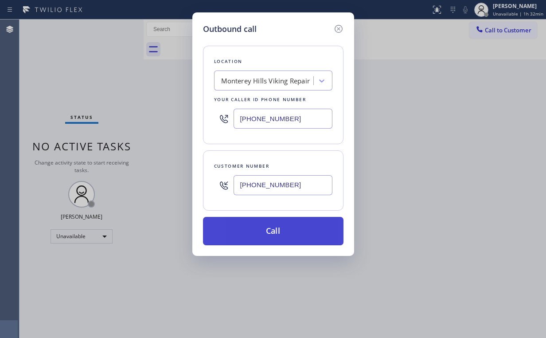
click at [268, 232] on button "Call" at bounding box center [273, 231] width 141 height 28
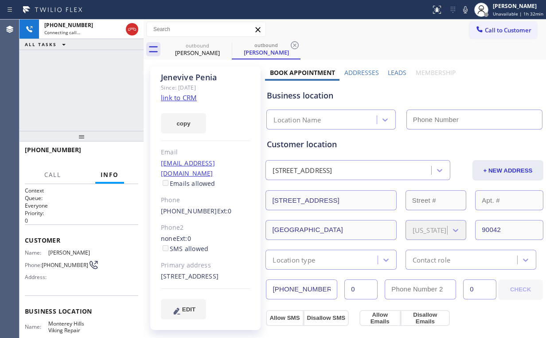
type input "[PHONE_NUMBER]"
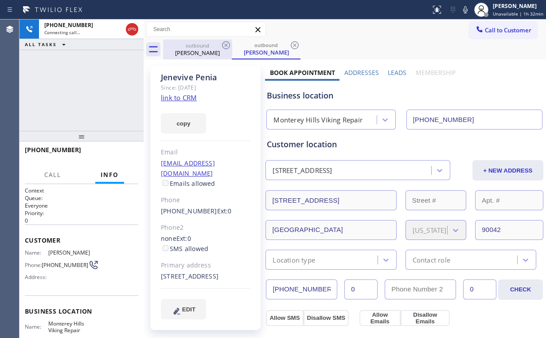
drag, startPoint x: 132, startPoint y: 25, endPoint x: 199, endPoint y: 50, distance: 71.7
click at [133, 25] on icon at bounding box center [132, 29] width 11 height 11
click at [199, 50] on div "[PERSON_NAME]" at bounding box center [197, 53] width 67 height 8
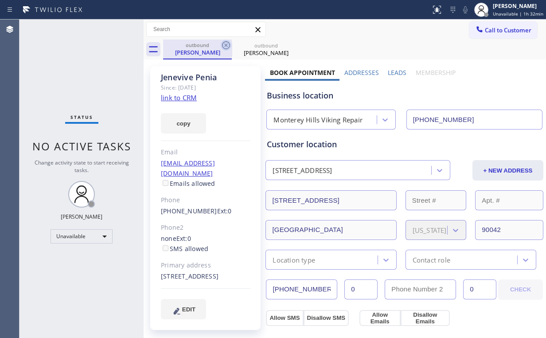
click at [225, 44] on icon at bounding box center [226, 45] width 11 height 11
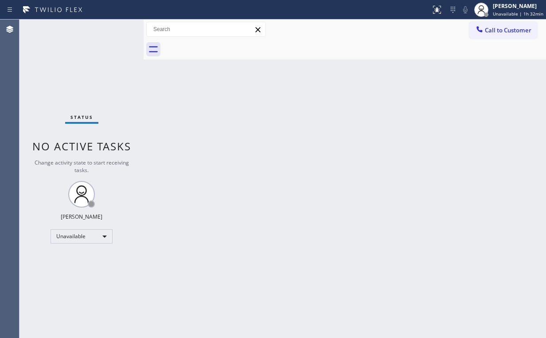
click at [111, 59] on div "Status No active tasks Change activity state to start receiving tasks. [PERSON_…" at bounding box center [82, 179] width 124 height 318
click at [497, 31] on span "Call to Customer" at bounding box center [508, 30] width 47 height 8
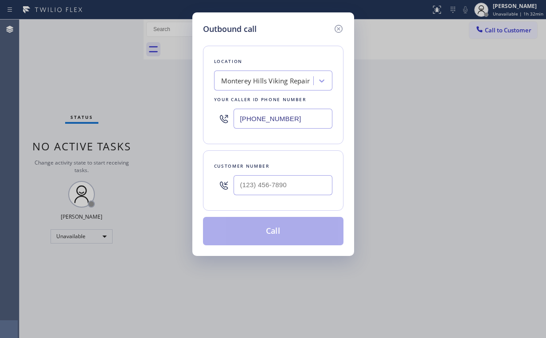
drag, startPoint x: 195, startPoint y: 122, endPoint x: 92, endPoint y: 122, distance: 102.9
click at [106, 122] on div "Outbound call Location [GEOGRAPHIC_DATA] Viking Repair Your caller id phone num…" at bounding box center [273, 169] width 546 height 338
paste input "213) 297-4032"
type input "[PHONE_NUMBER]"
drag, startPoint x: 267, startPoint y: 179, endPoint x: 273, endPoint y: 175, distance: 7.0
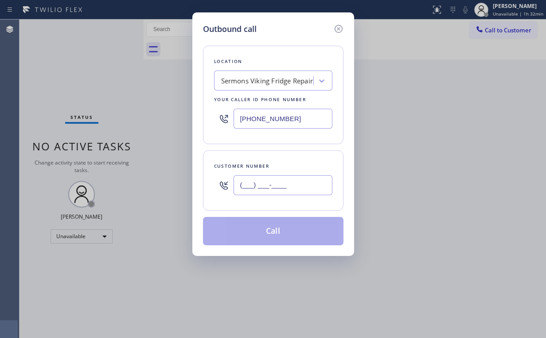
click at [268, 179] on input "(___) ___-____" at bounding box center [283, 185] width 99 height 20
paste input "310) 242-3592"
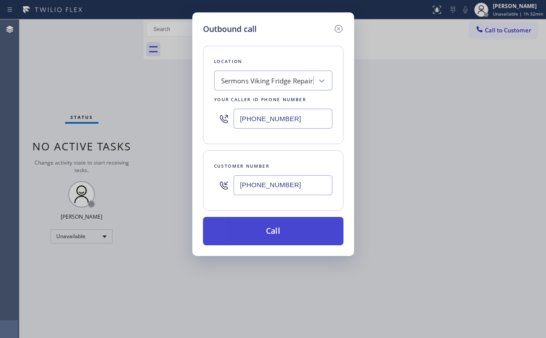
type input "[PHONE_NUMBER]"
click at [266, 227] on button "Call" at bounding box center [273, 231] width 141 height 28
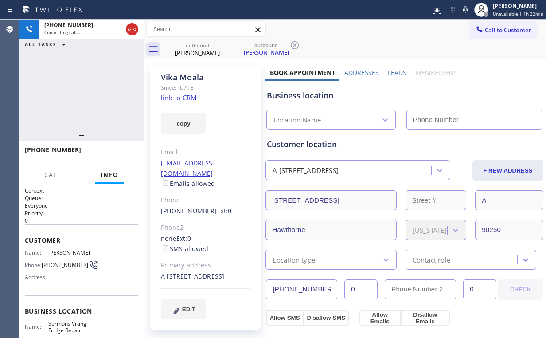
type input "[PHONE_NUMBER]"
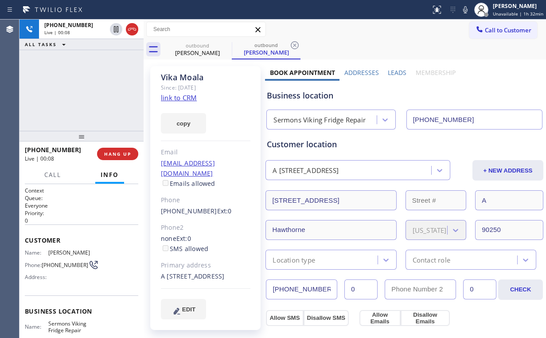
click at [88, 88] on div "[PHONE_NUMBER] Live | 00:08 ALL TASKS ALL TASKS ACTIVE TASKS TASKS IN WRAP UP" at bounding box center [82, 75] width 124 height 111
drag, startPoint x: 90, startPoint y: 90, endPoint x: 103, endPoint y: 115, distance: 27.8
click at [92, 94] on div "[PHONE_NUMBER] Live | 00:10 ALL TASKS ALL TASKS ACTIVE TASKS TASKS IN WRAP UP" at bounding box center [82, 75] width 124 height 111
click at [124, 154] on span "HANG UP" at bounding box center [117, 154] width 27 height 6
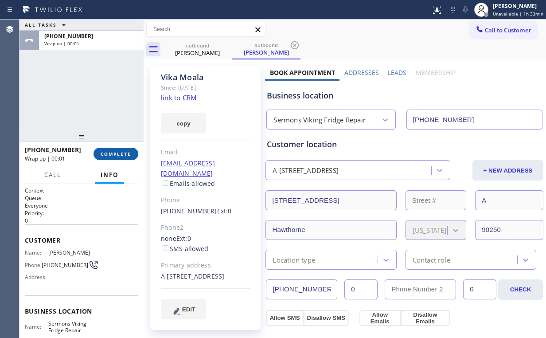
click at [124, 154] on span "COMPLETE" at bounding box center [116, 154] width 31 height 6
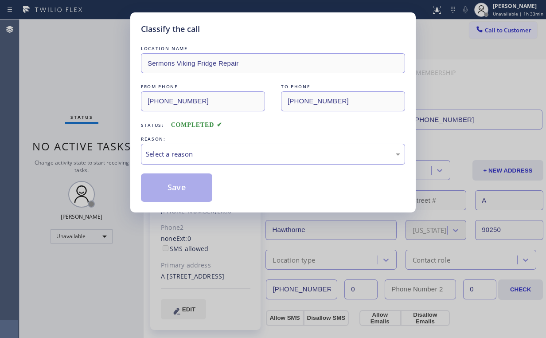
click at [160, 145] on div "Select a reason" at bounding box center [273, 154] width 264 height 21
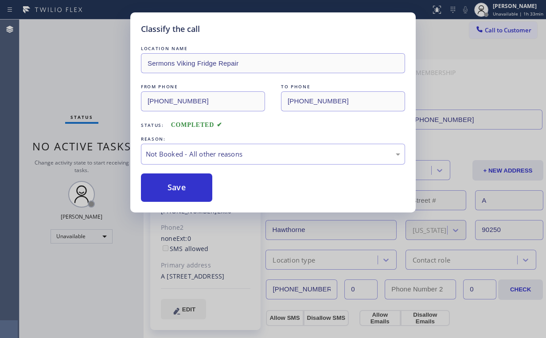
drag, startPoint x: 180, startPoint y: 189, endPoint x: 88, endPoint y: 74, distance: 147.9
click at [174, 181] on button "Save" at bounding box center [176, 187] width 71 height 28
drag, startPoint x: 81, startPoint y: 37, endPoint x: 82, endPoint y: 49, distance: 11.5
click at [82, 38] on div "Classify the call LOCATION NAME Sermons Viking Fridge Repair FROM PHONE [PHONE_…" at bounding box center [273, 169] width 546 height 338
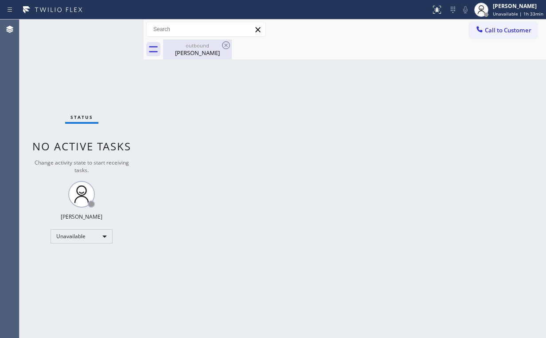
drag, startPoint x: 200, startPoint y: 44, endPoint x: 226, endPoint y: 47, distance: 26.3
click at [200, 44] on div "outbound" at bounding box center [197, 45] width 67 height 7
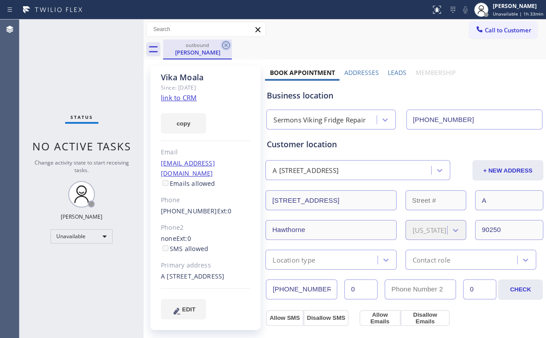
click at [227, 45] on icon at bounding box center [226, 45] width 11 height 11
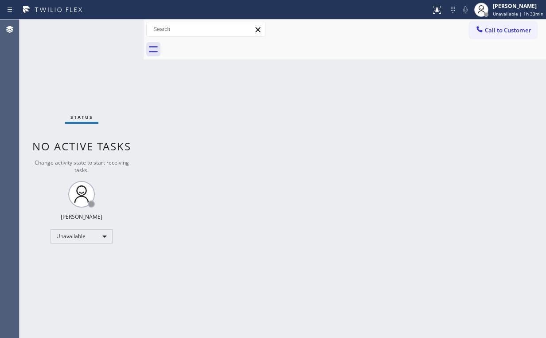
click at [228, 103] on div "Back to Dashboard Change Sender ID Customers Technicians Select a contact Outbo…" at bounding box center [345, 179] width 403 height 318
click at [344, 138] on div "Back to Dashboard Change Sender ID Customers Technicians Select a contact Outbo…" at bounding box center [345, 179] width 403 height 318
click at [90, 43] on div "Status No active tasks Change activity state to start receiving tasks. [PERSON_…" at bounding box center [82, 179] width 124 height 318
click at [90, 230] on div "Unavailable" at bounding box center [82, 236] width 62 height 14
click at [80, 250] on li "Offline" at bounding box center [81, 248] width 60 height 11
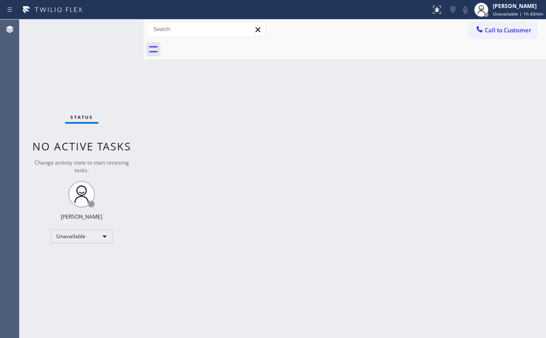
drag, startPoint x: 268, startPoint y: 147, endPoint x: 370, endPoint y: 92, distance: 116.0
click at [268, 147] on div "Back to Dashboard Change Sender ID Customers Technicians Select a contact Outbo…" at bounding box center [345, 179] width 403 height 318
click at [522, 9] on div "[PERSON_NAME]" at bounding box center [518, 6] width 51 height 8
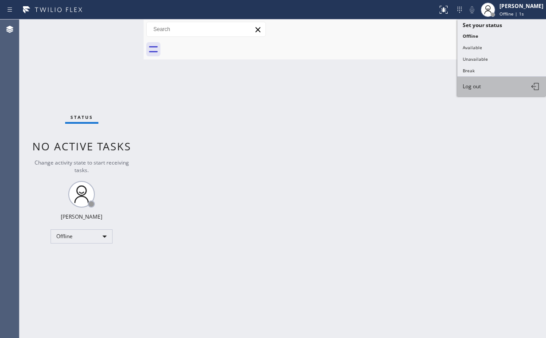
click at [473, 87] on span "Log out" at bounding box center [472, 86] width 18 height 8
